Goal: Check status: Check status

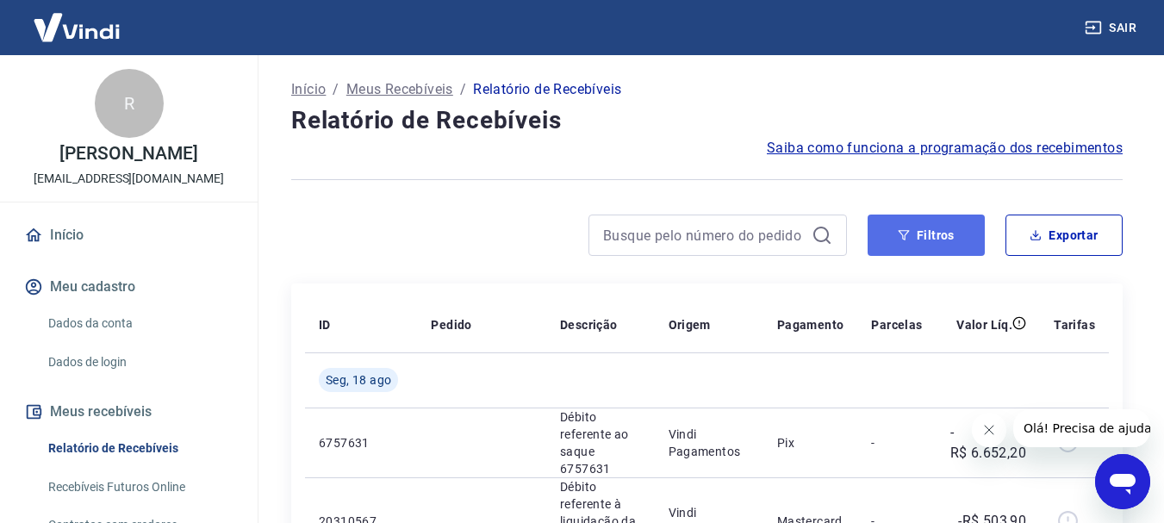
click at [912, 242] on button "Filtros" at bounding box center [925, 234] width 117 height 41
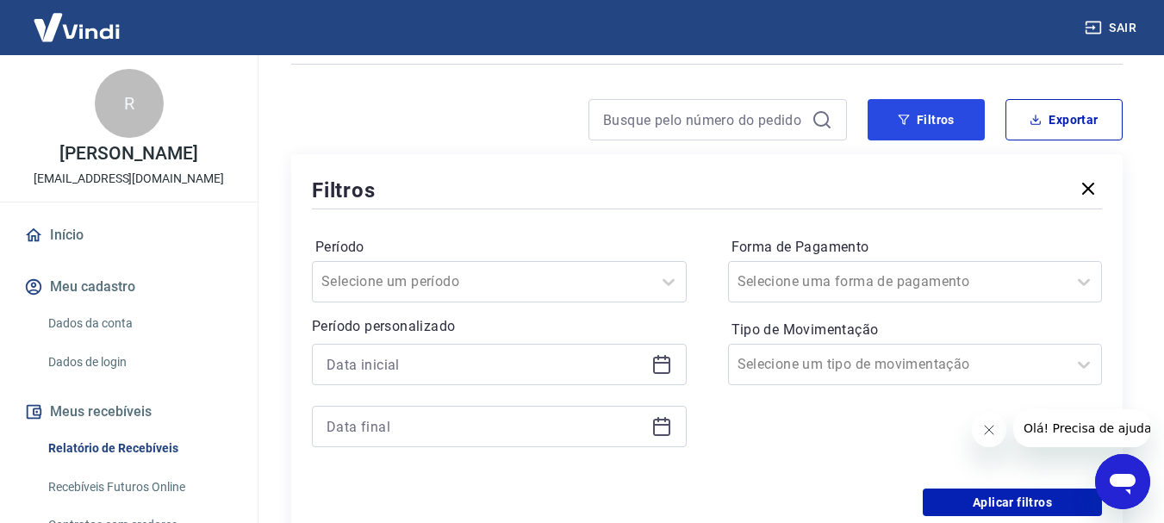
scroll to position [172, 0]
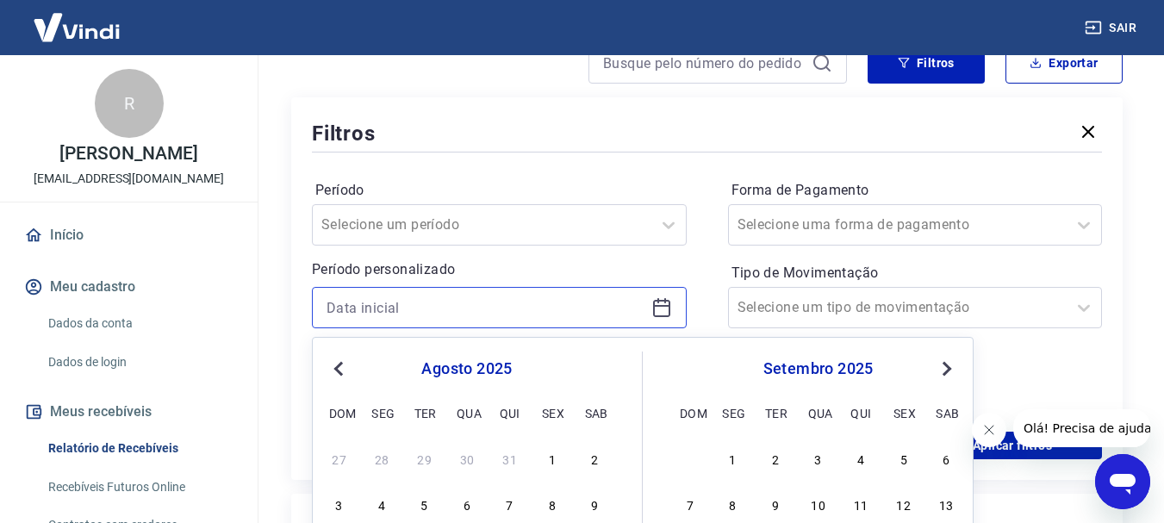
click at [326, 307] on input at bounding box center [485, 308] width 318 height 26
click at [340, 370] on span "Previous Month" at bounding box center [340, 368] width 0 height 20
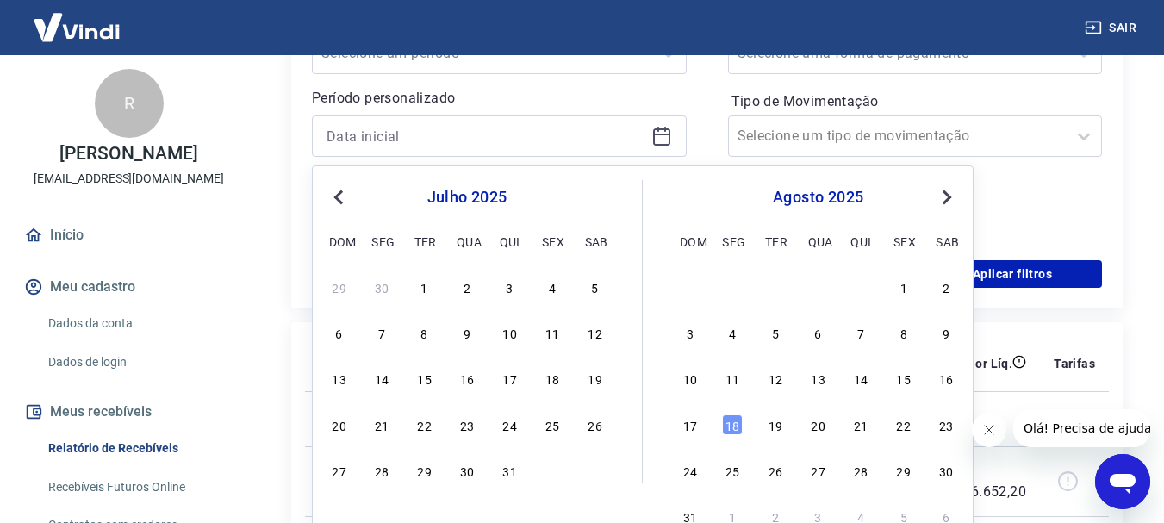
scroll to position [345, 0]
click at [515, 380] on div "17" at bounding box center [510, 377] width 21 height 21
type input "17/07/2025"
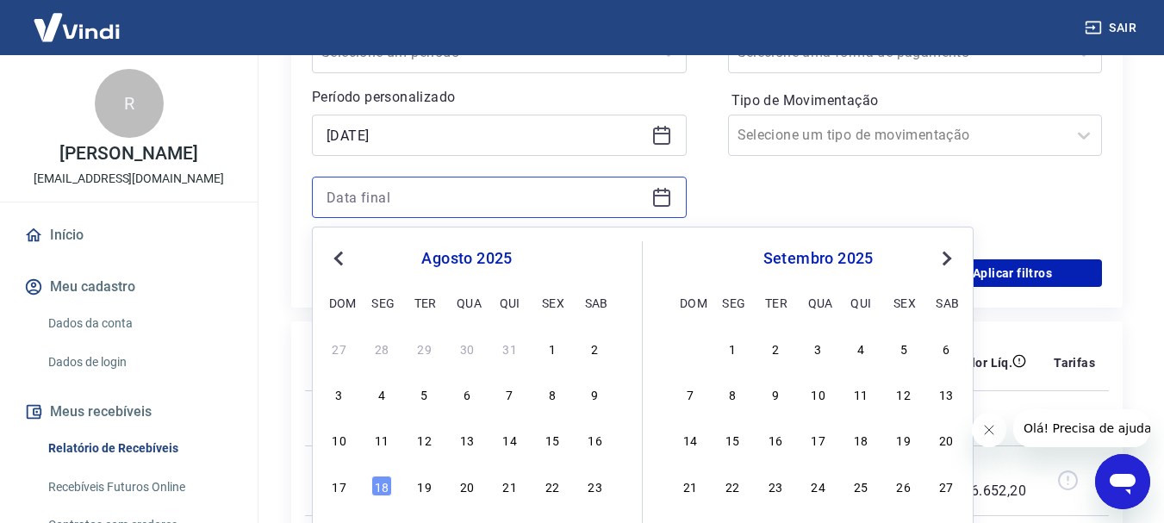
click at [328, 196] on input at bounding box center [485, 197] width 318 height 26
click at [385, 482] on div "18" at bounding box center [381, 486] width 21 height 21
type input "18/08/2025"
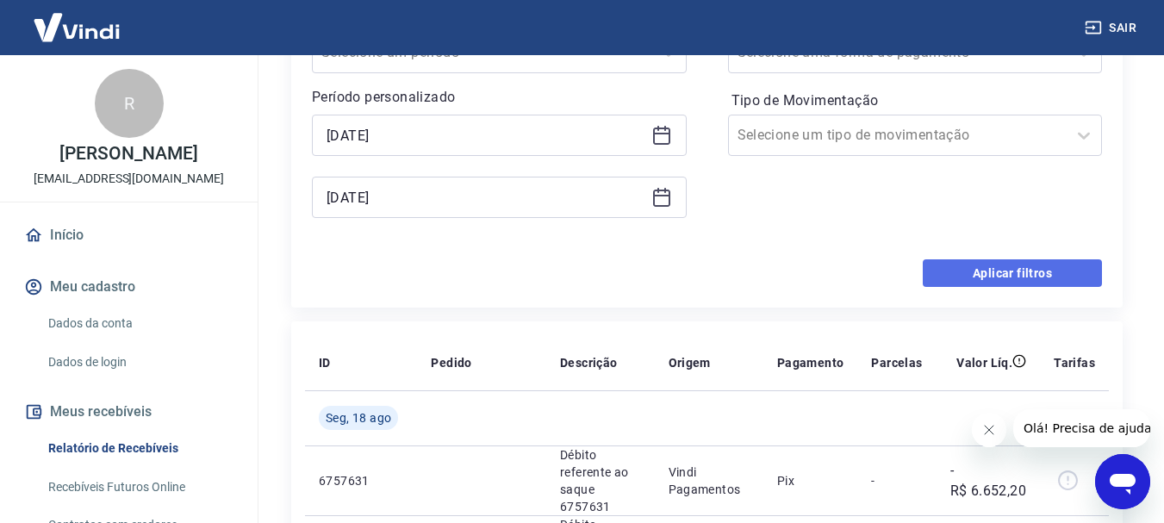
click at [996, 271] on button "Aplicar filtros" at bounding box center [1012, 273] width 179 height 28
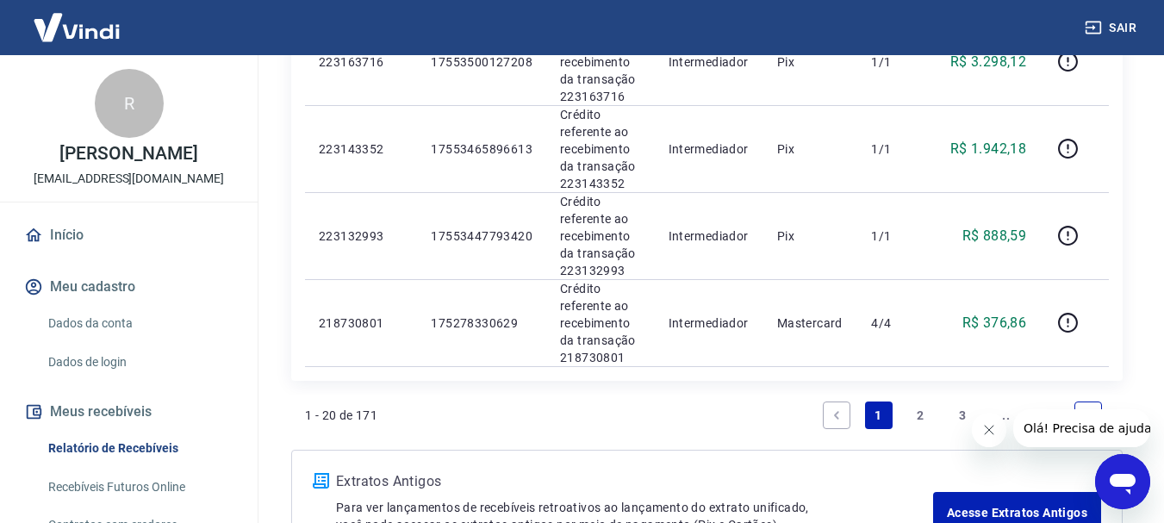
scroll to position [1895, 0]
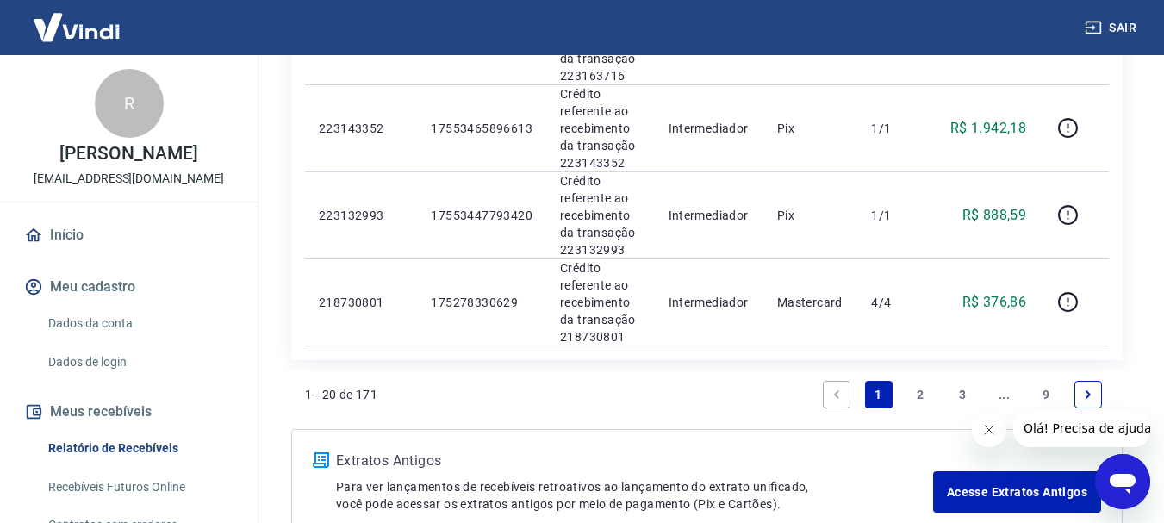
click at [923, 388] on link "2" at bounding box center [920, 395] width 28 height 28
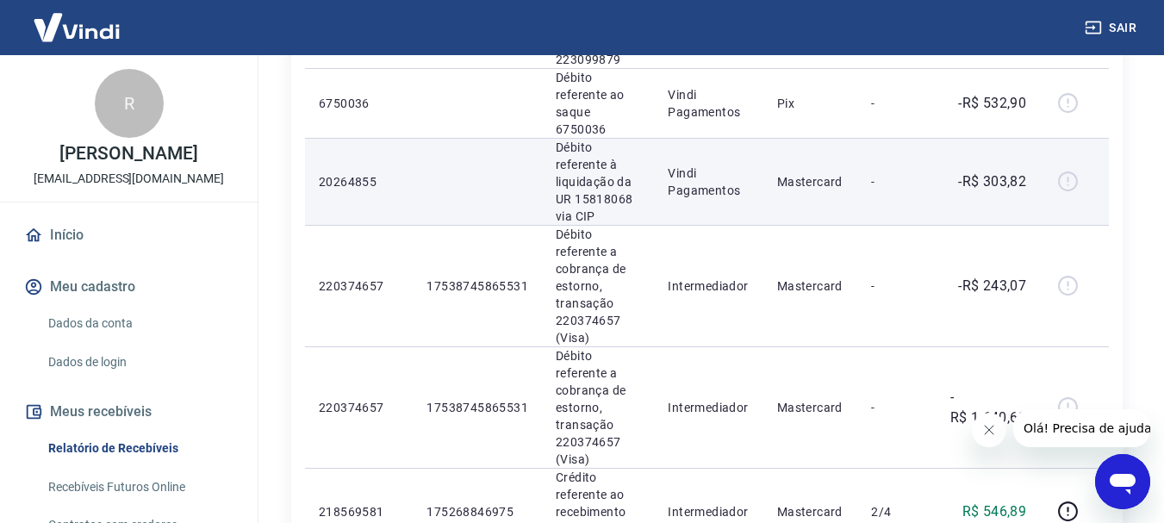
scroll to position [1120, 0]
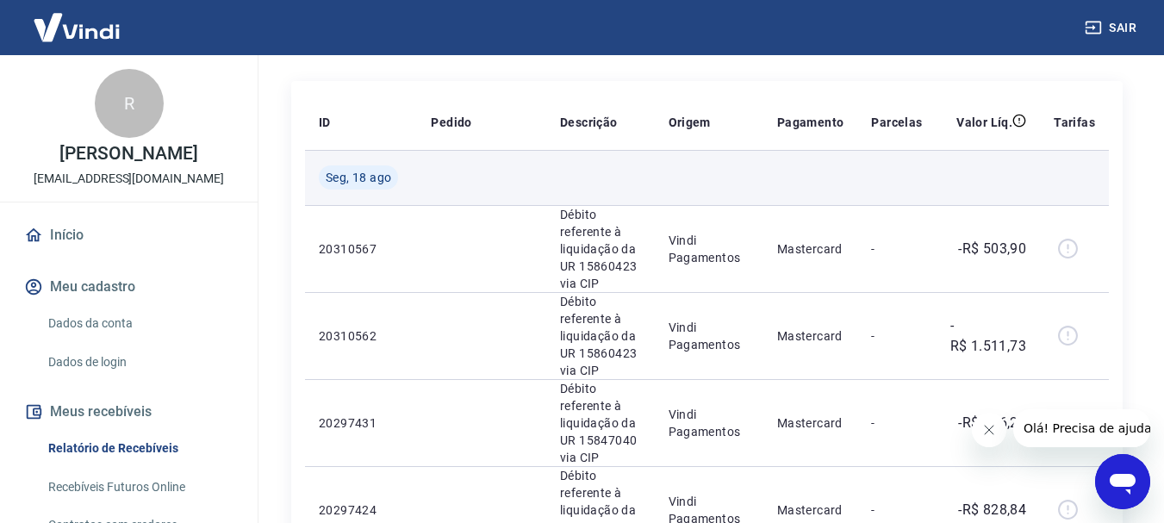
scroll to position [172, 0]
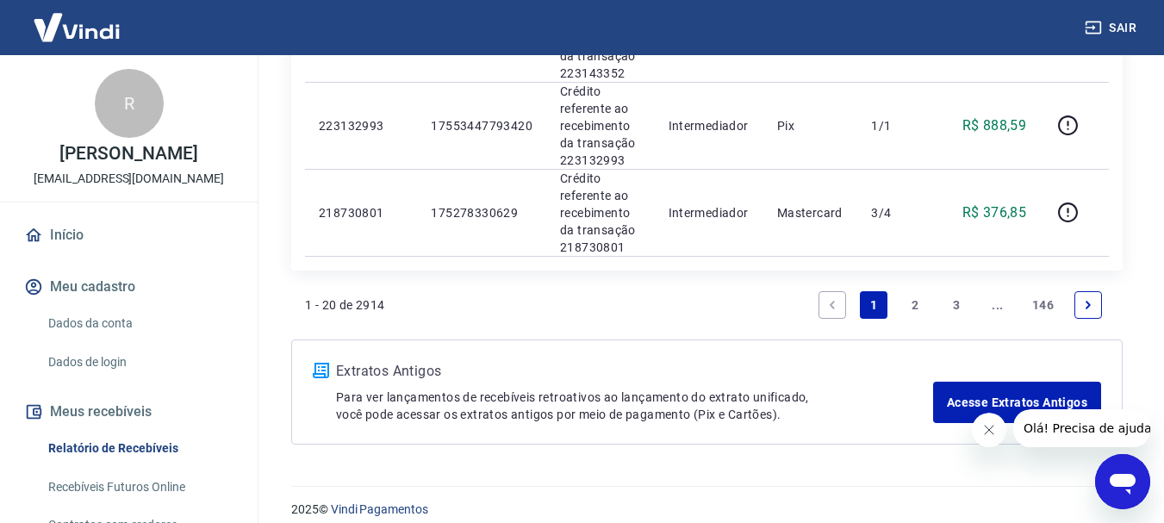
scroll to position [2001, 0]
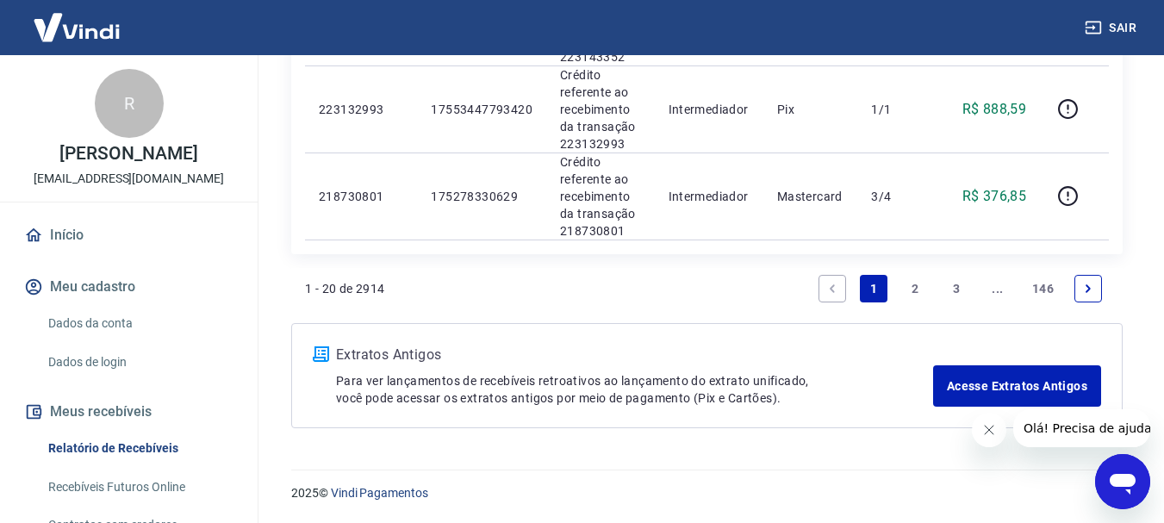
click at [916, 285] on link "2" at bounding box center [915, 289] width 28 height 28
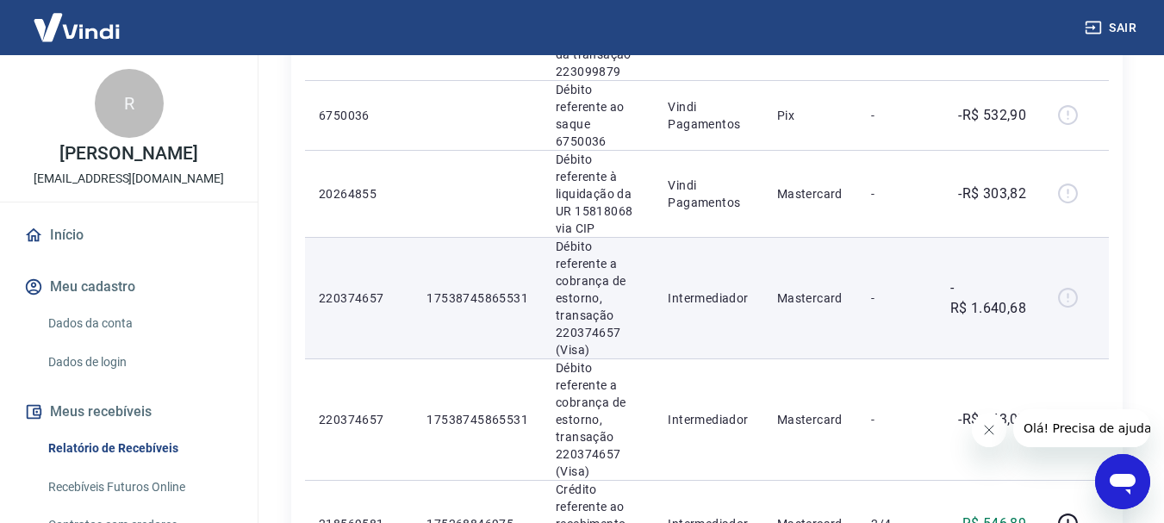
scroll to position [1120, 0]
